Goal: Answer question/provide support

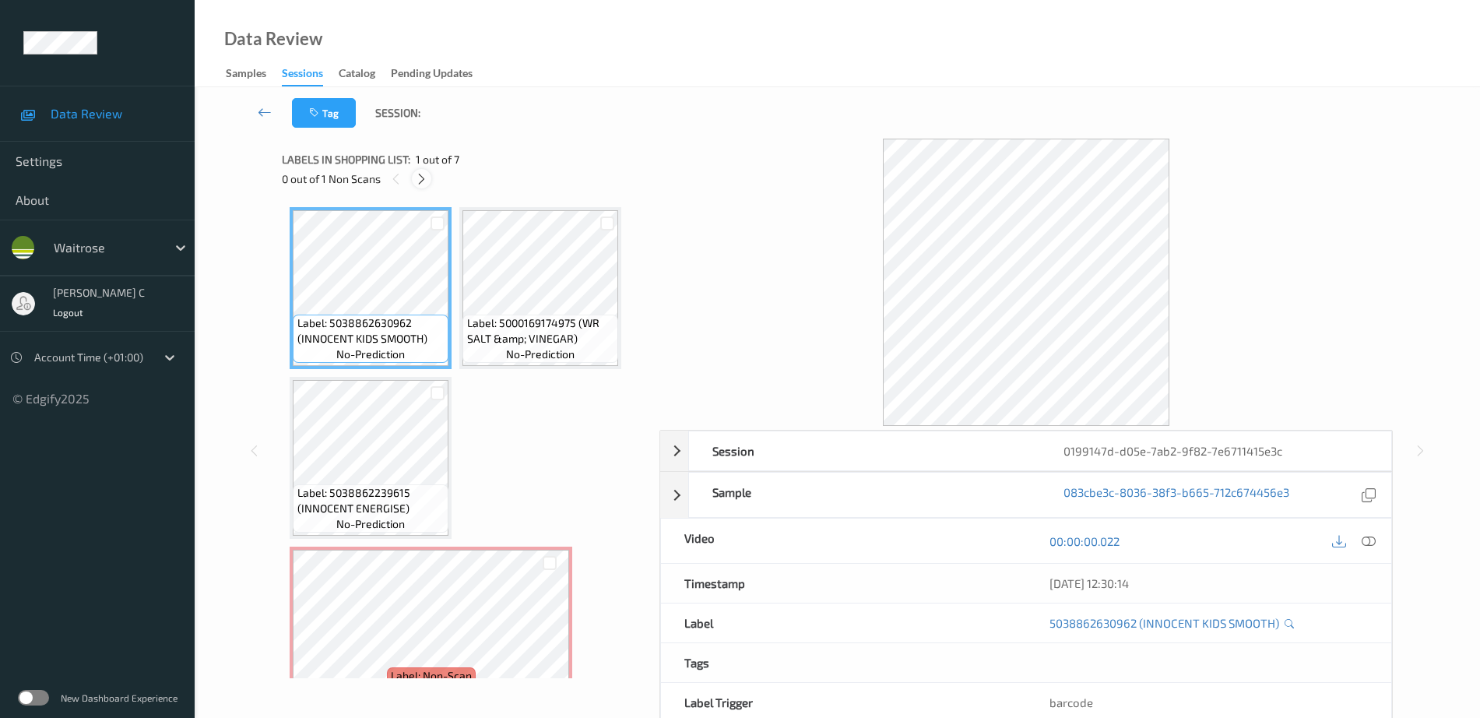
click at [413, 172] on div "0 out of 1 Non Scans" at bounding box center [465, 178] width 367 height 19
click at [421, 181] on icon at bounding box center [421, 179] width 13 height 14
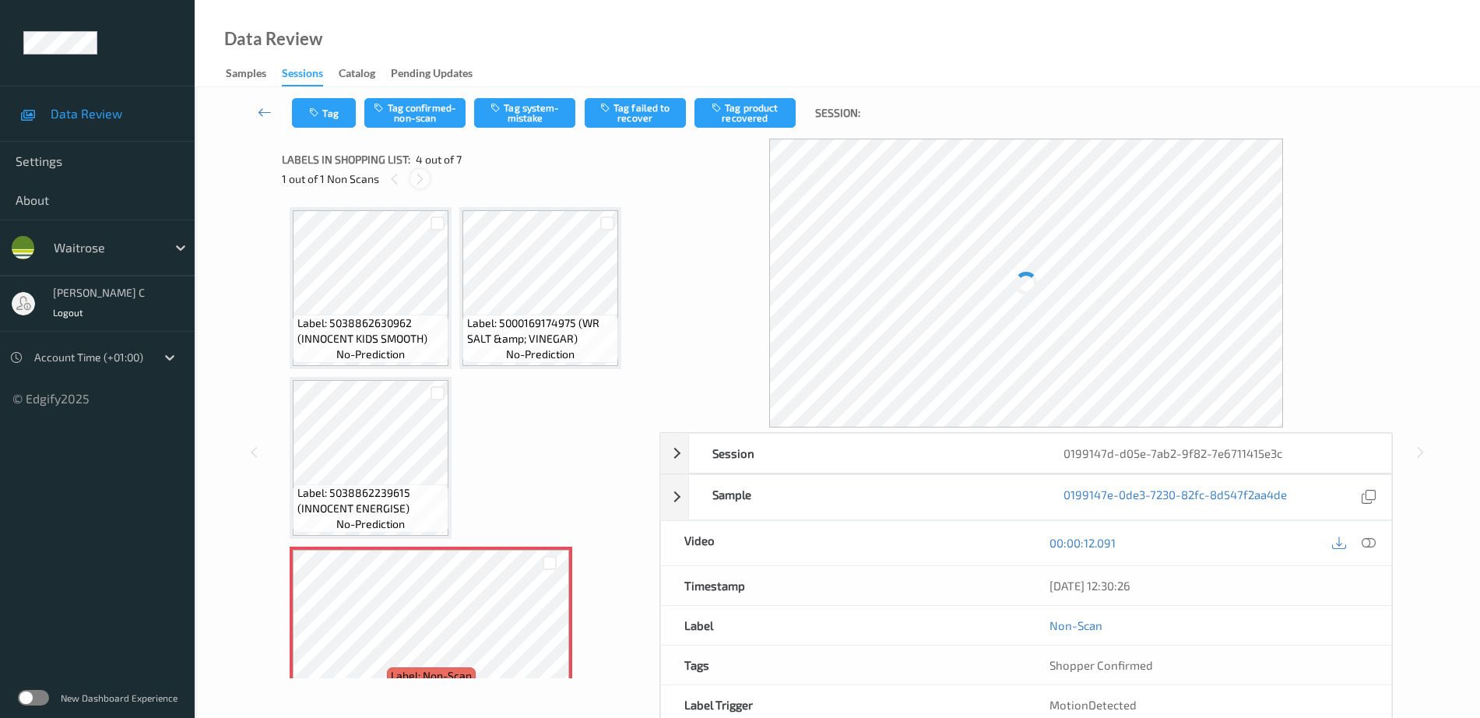
scroll to position [177, 0]
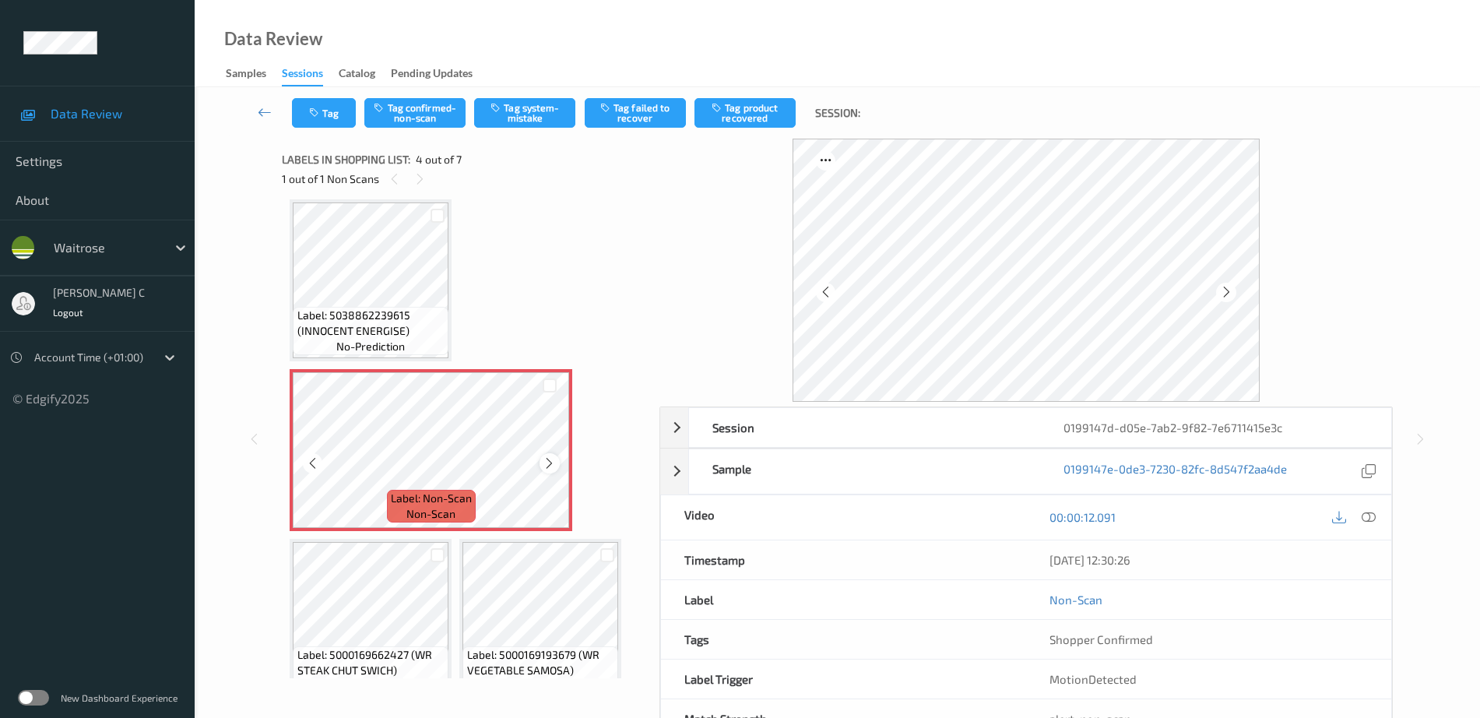
click at [546, 461] on icon at bounding box center [549, 463] width 13 height 14
click at [423, 323] on span "Label: 5038862239615 (INNOCENT ENERGISE)" at bounding box center [371, 322] width 148 height 31
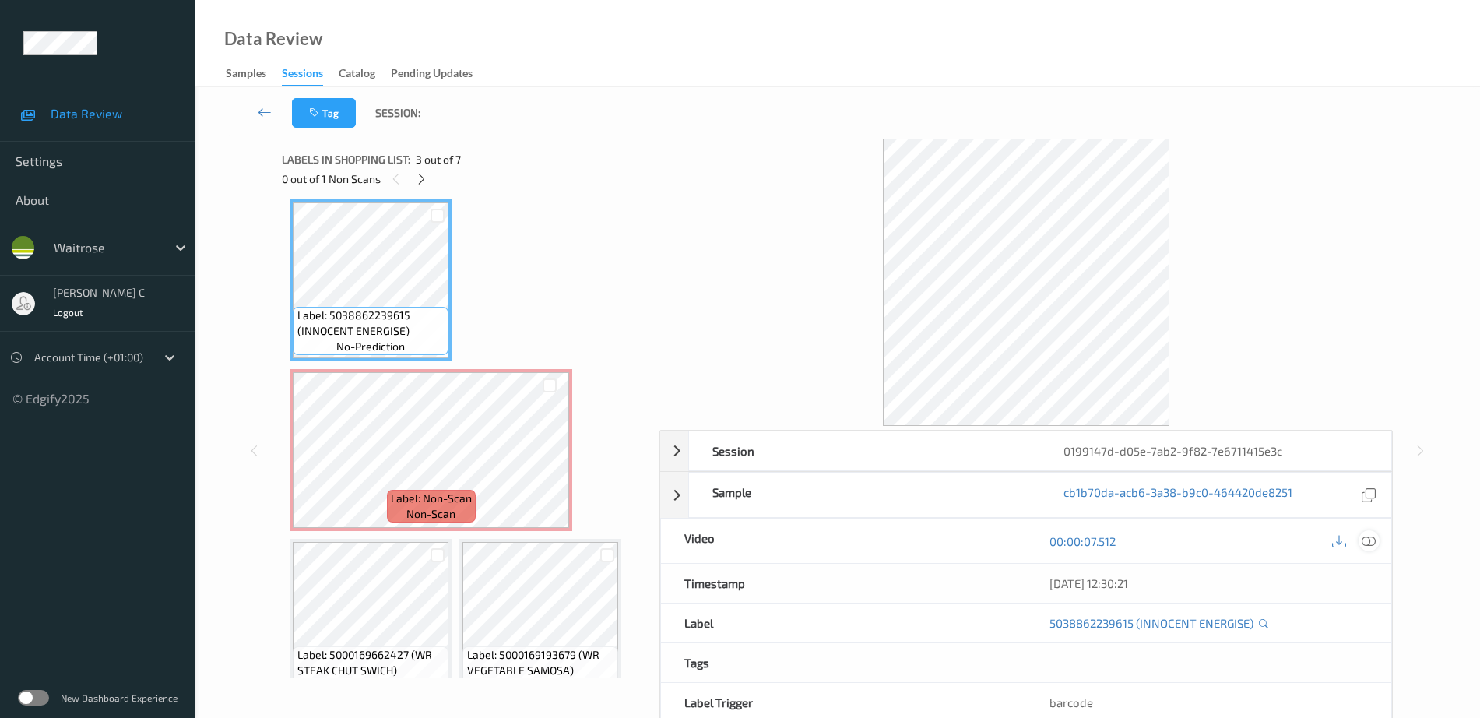
click at [1372, 539] on icon at bounding box center [1369, 541] width 14 height 14
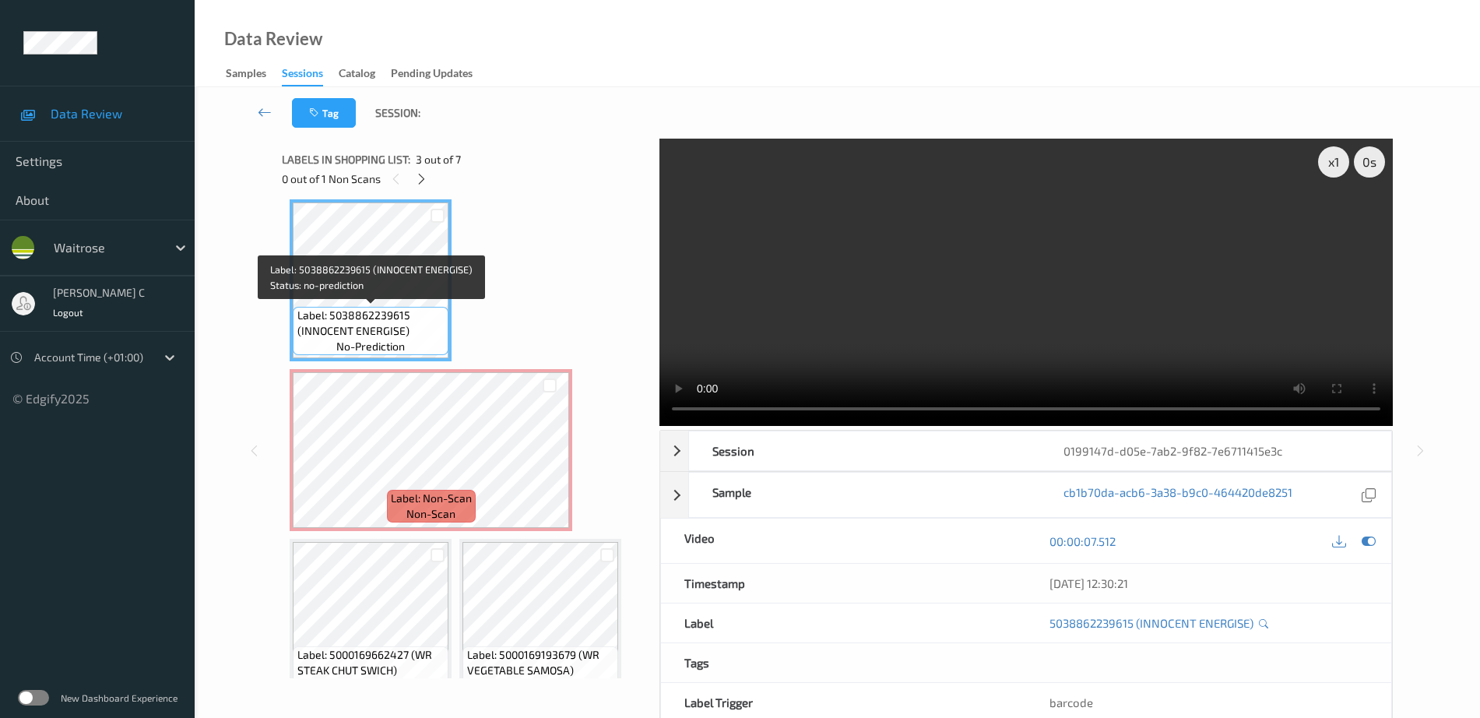
click at [406, 318] on span "Label: 5038862239615 (INNOCENT ENERGISE)" at bounding box center [371, 322] width 148 height 31
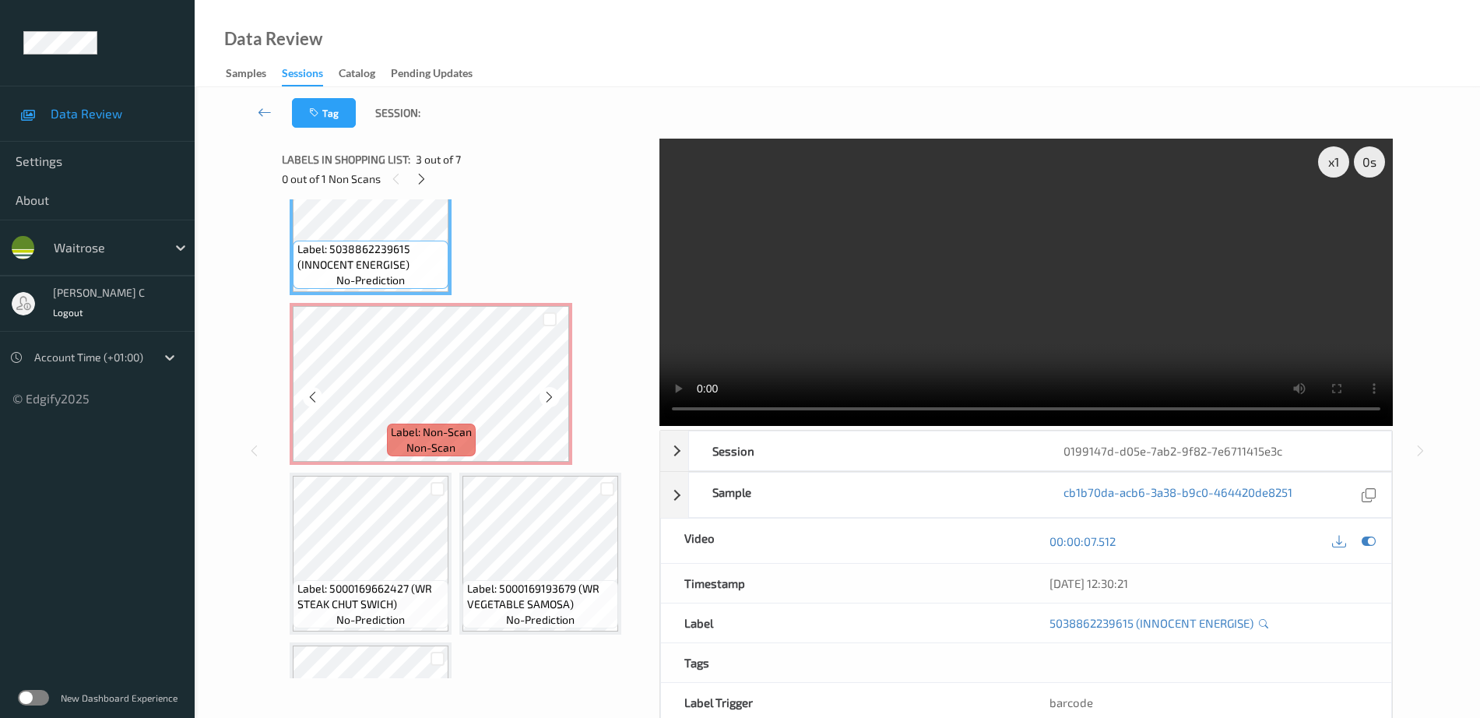
scroll to position [275, 0]
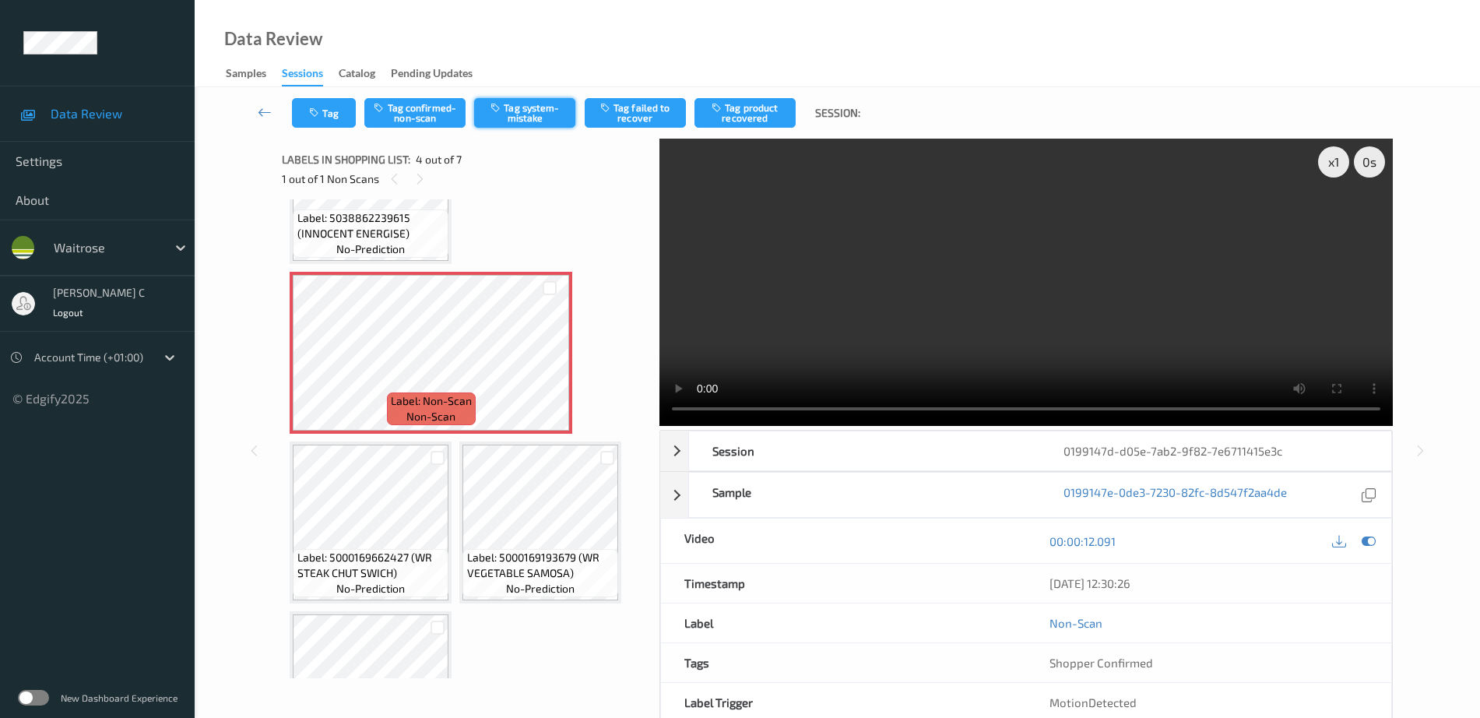
click at [511, 107] on button "Tag system-mistake" at bounding box center [524, 113] width 101 height 30
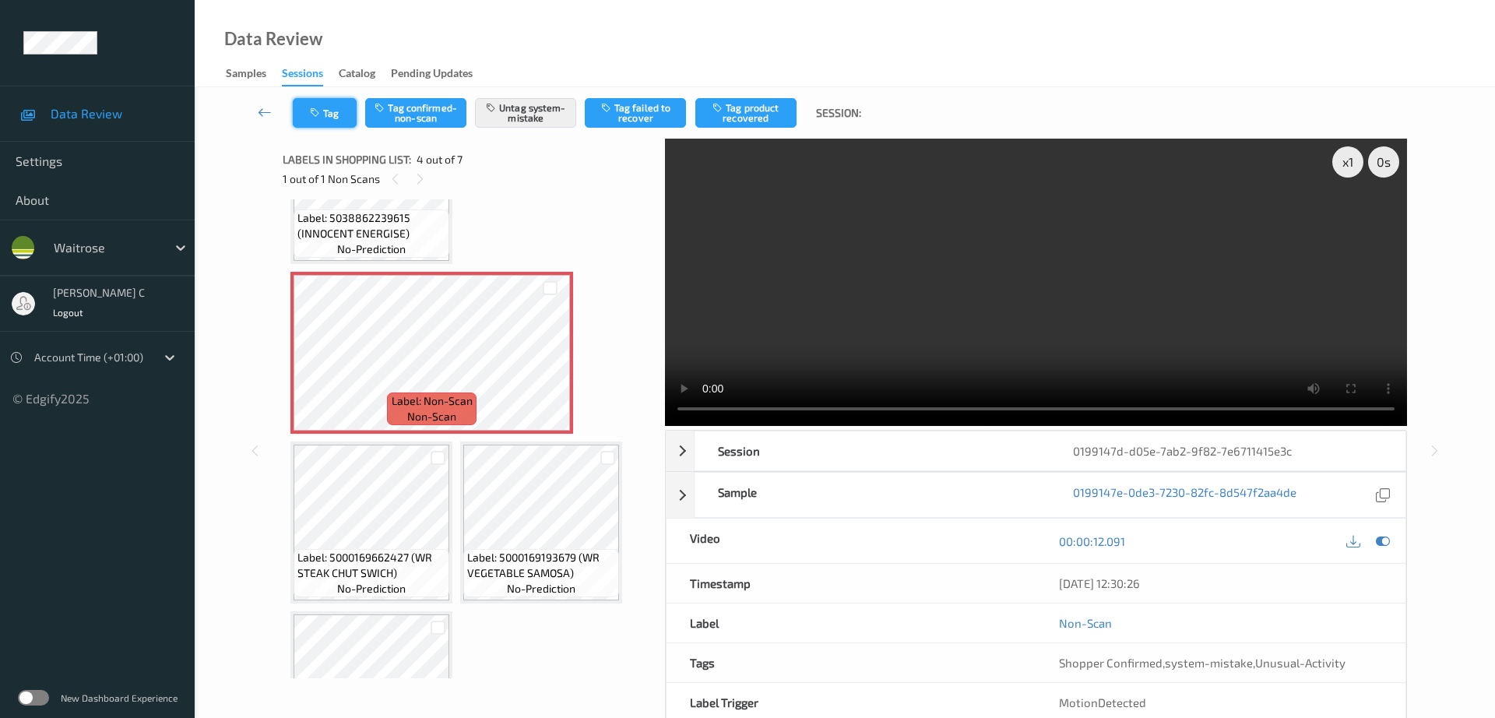
click at [297, 118] on button "Tag" at bounding box center [325, 113] width 64 height 30
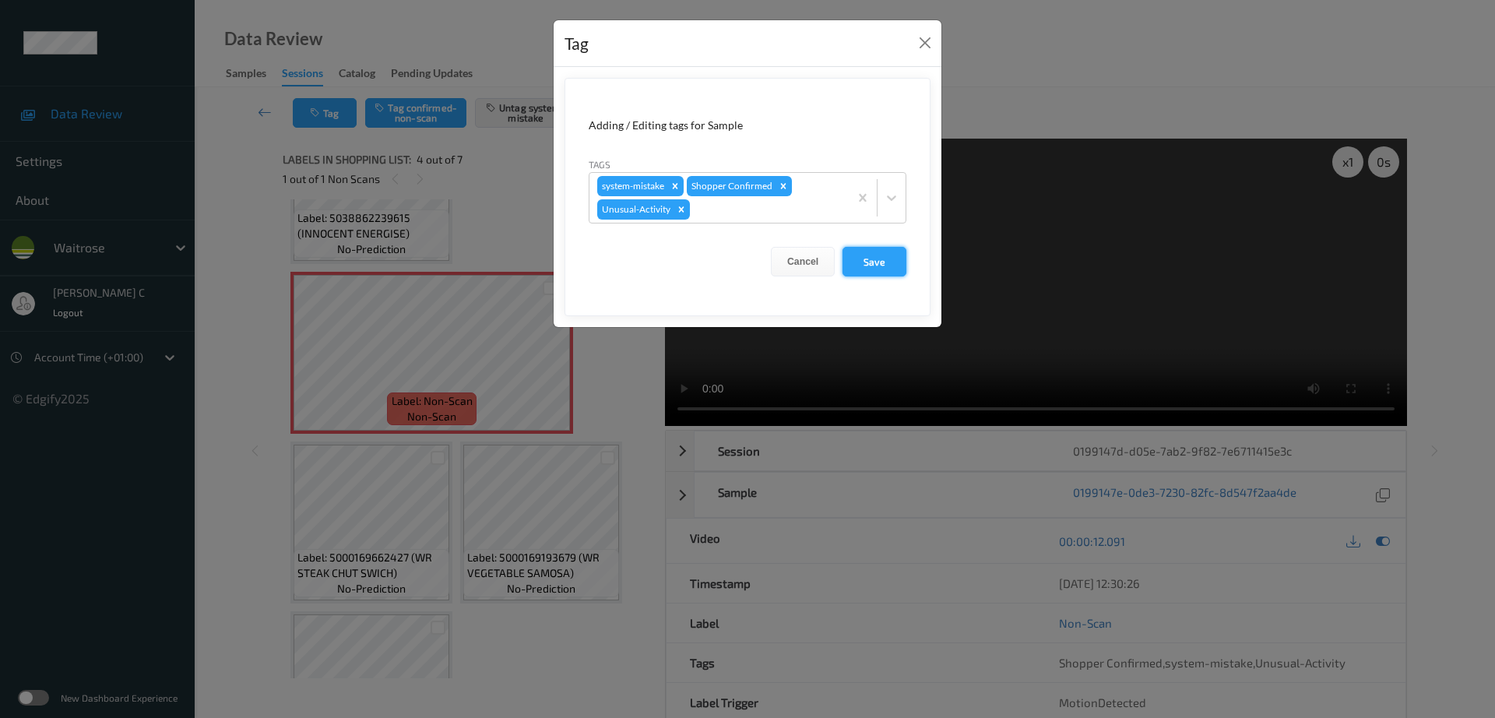
click at [863, 272] on button "Save" at bounding box center [874, 262] width 64 height 30
